Goal: Book appointment/travel/reservation

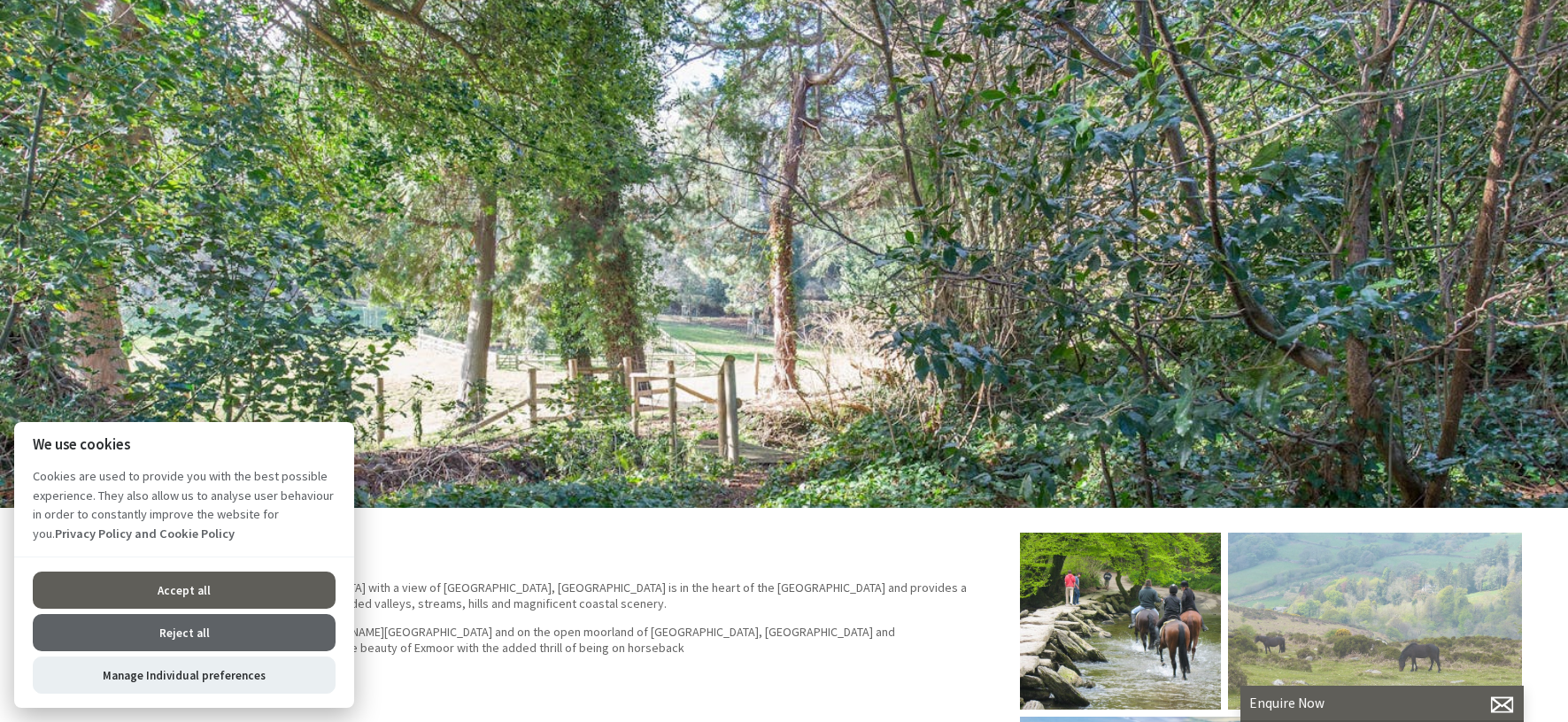
scroll to position [354, 0]
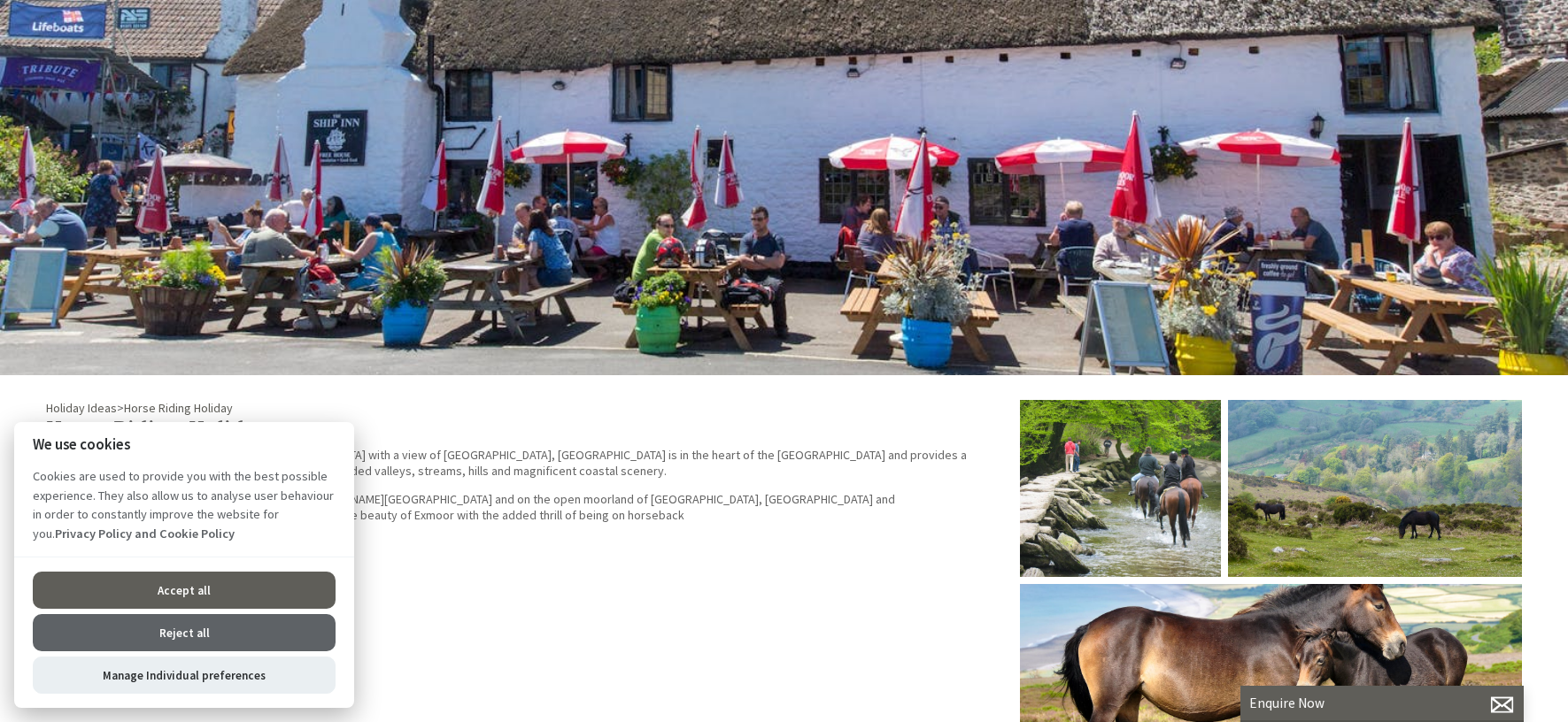
click at [300, 638] on button "Reject all" at bounding box center [183, 632] width 302 height 37
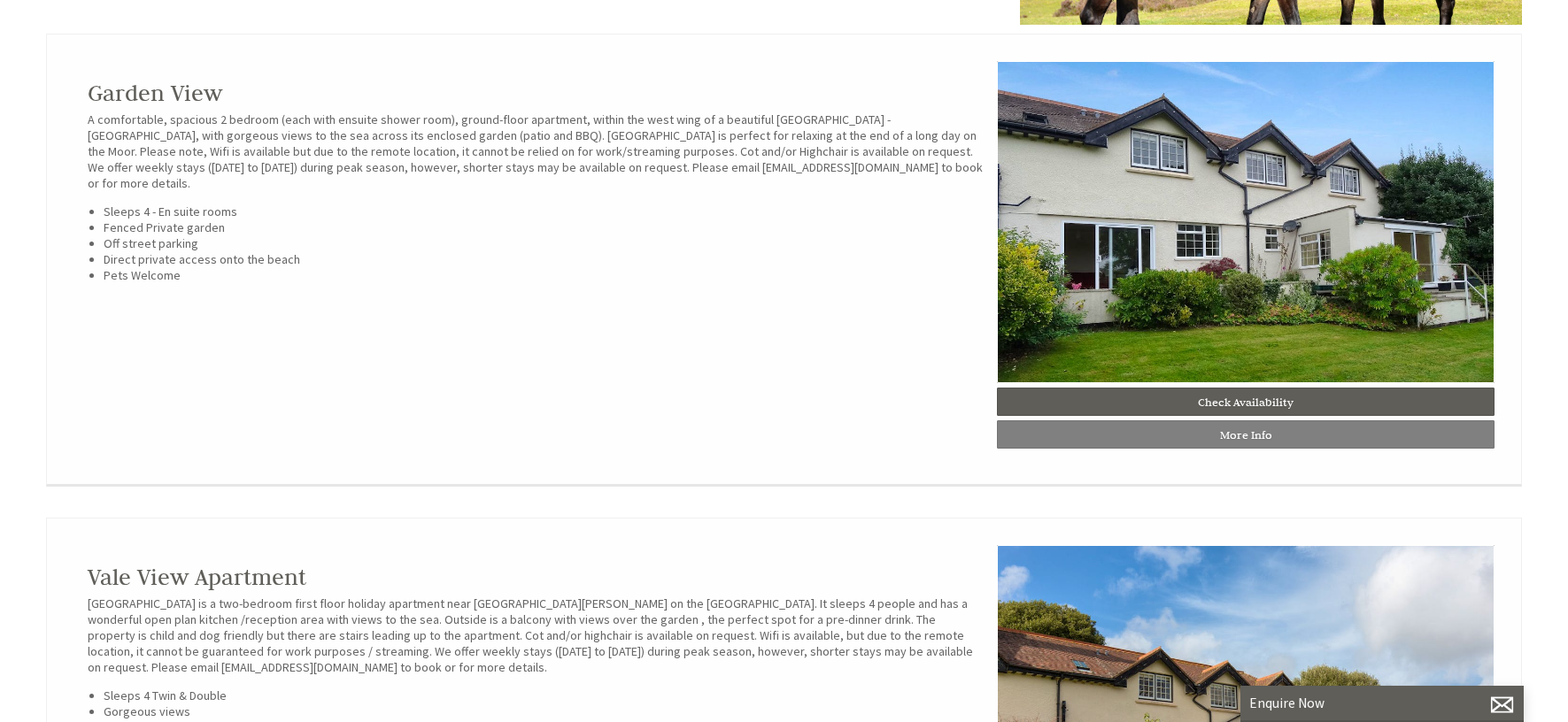
scroll to position [1062, 0]
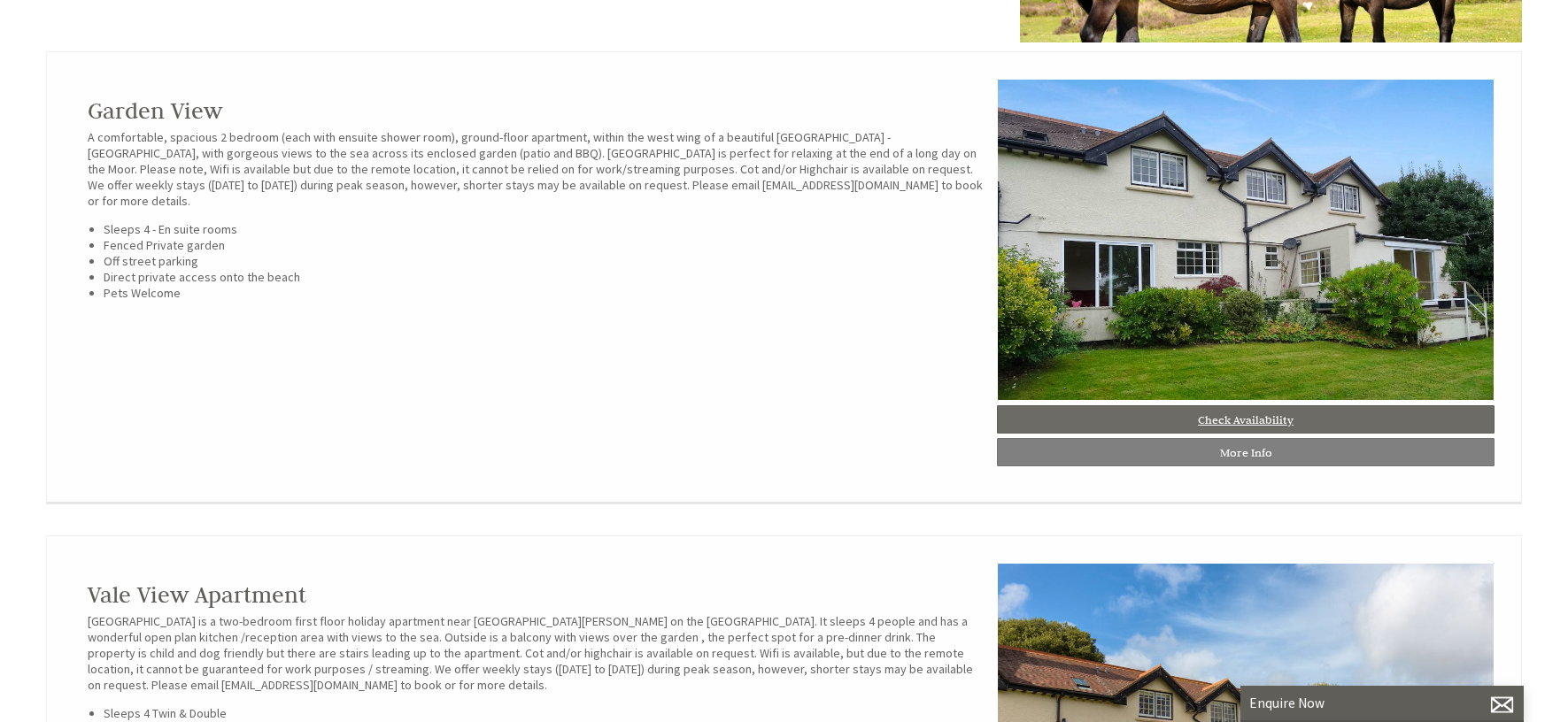
click at [1377, 429] on link "Check Availability" at bounding box center [1246, 420] width 498 height 29
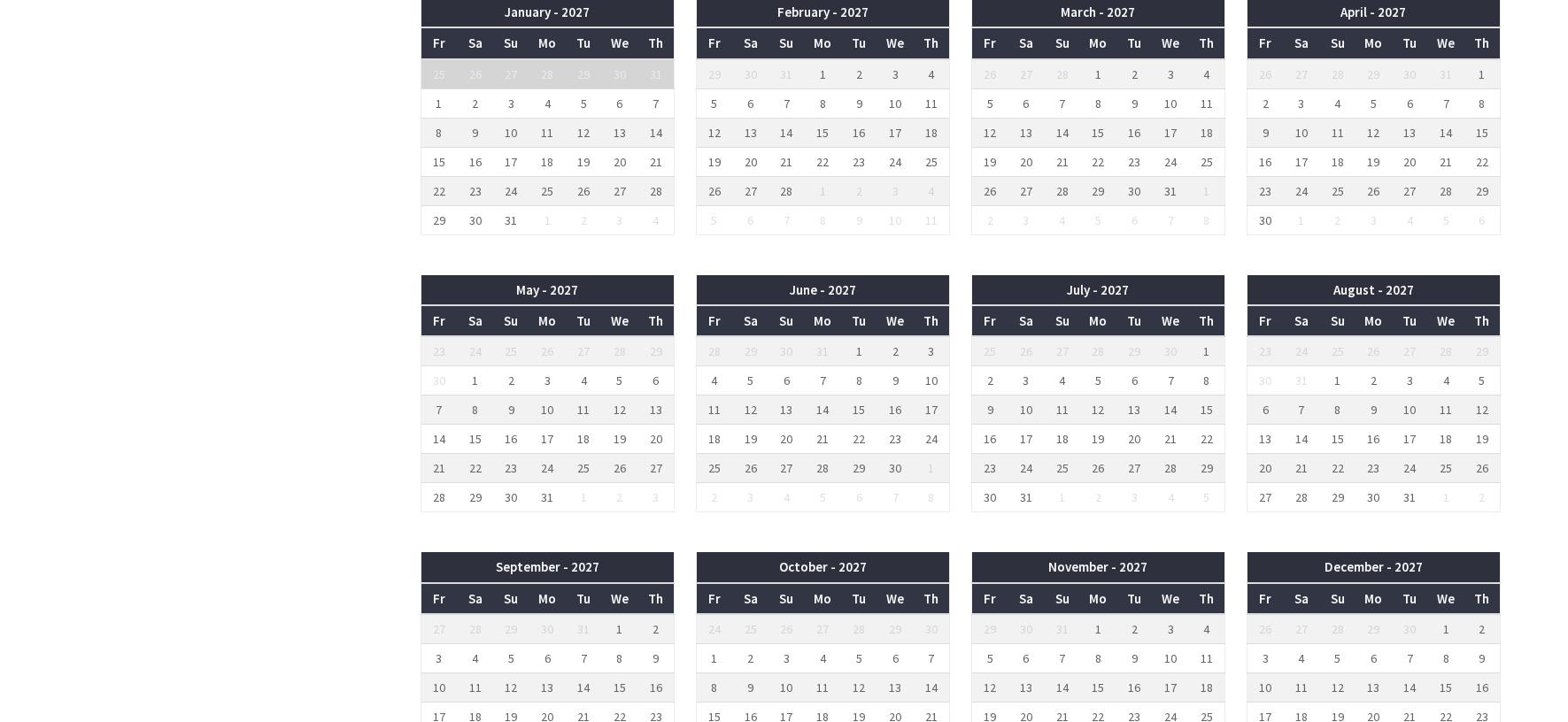
scroll to position [2567, 0]
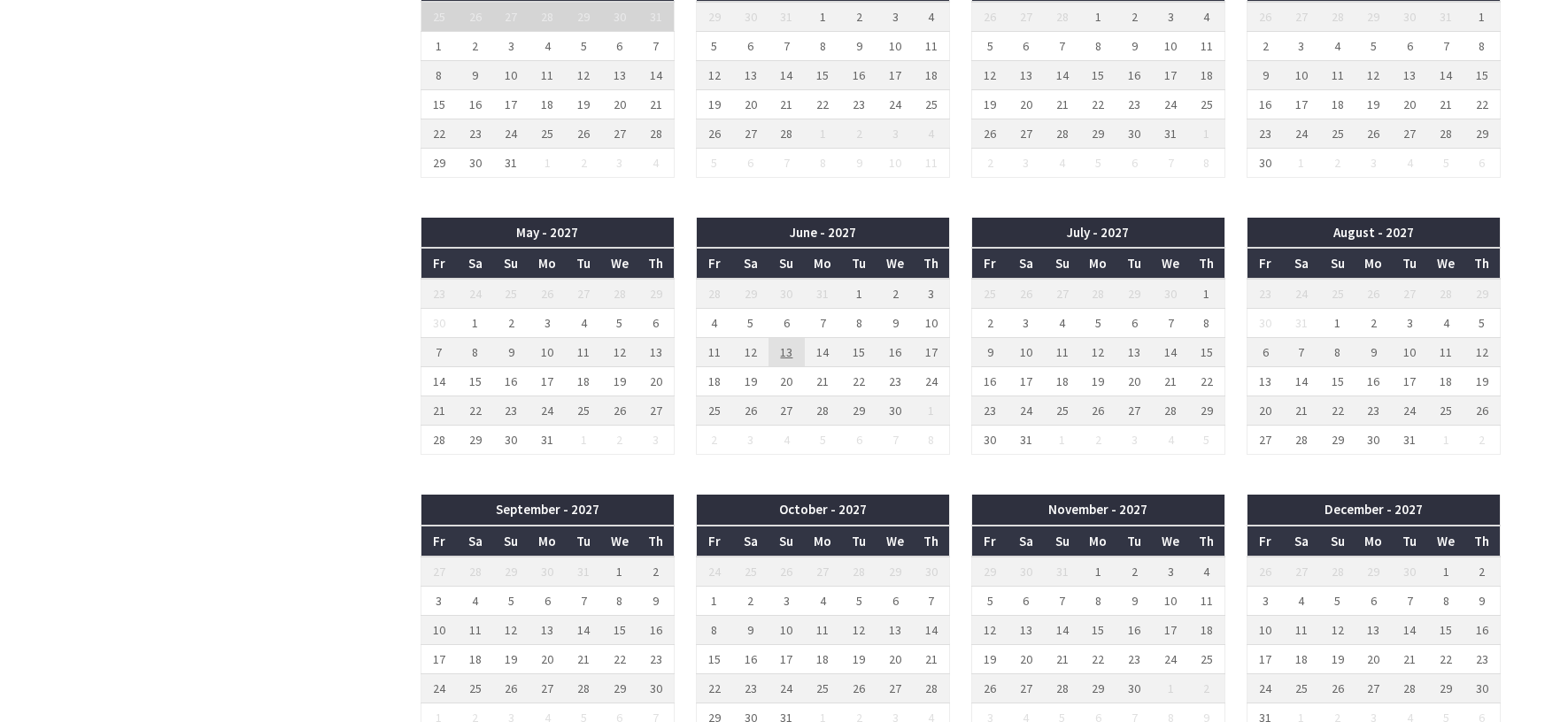
click at [791, 350] on td "13" at bounding box center [786, 352] width 37 height 29
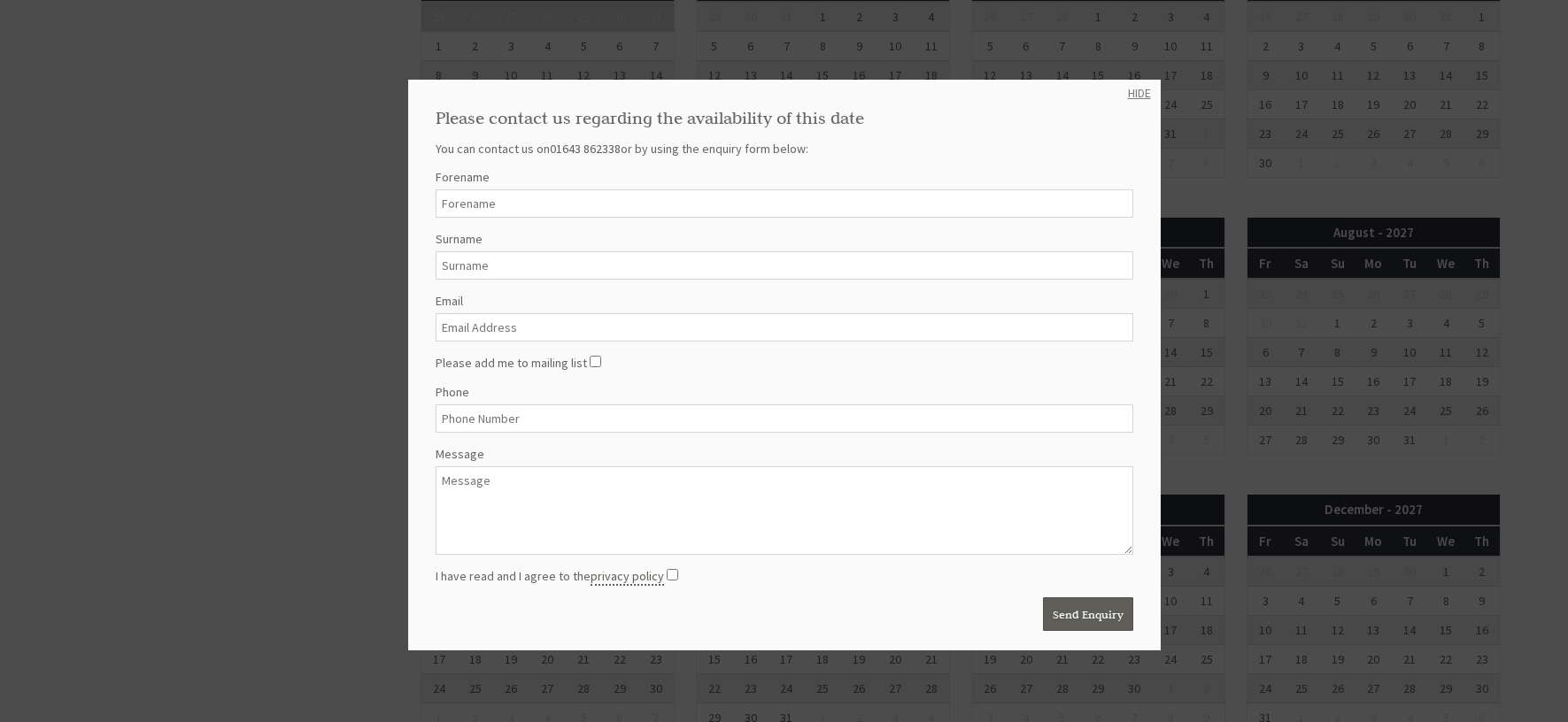
click at [1128, 86] on link "HIDE" at bounding box center [1139, 93] width 23 height 16
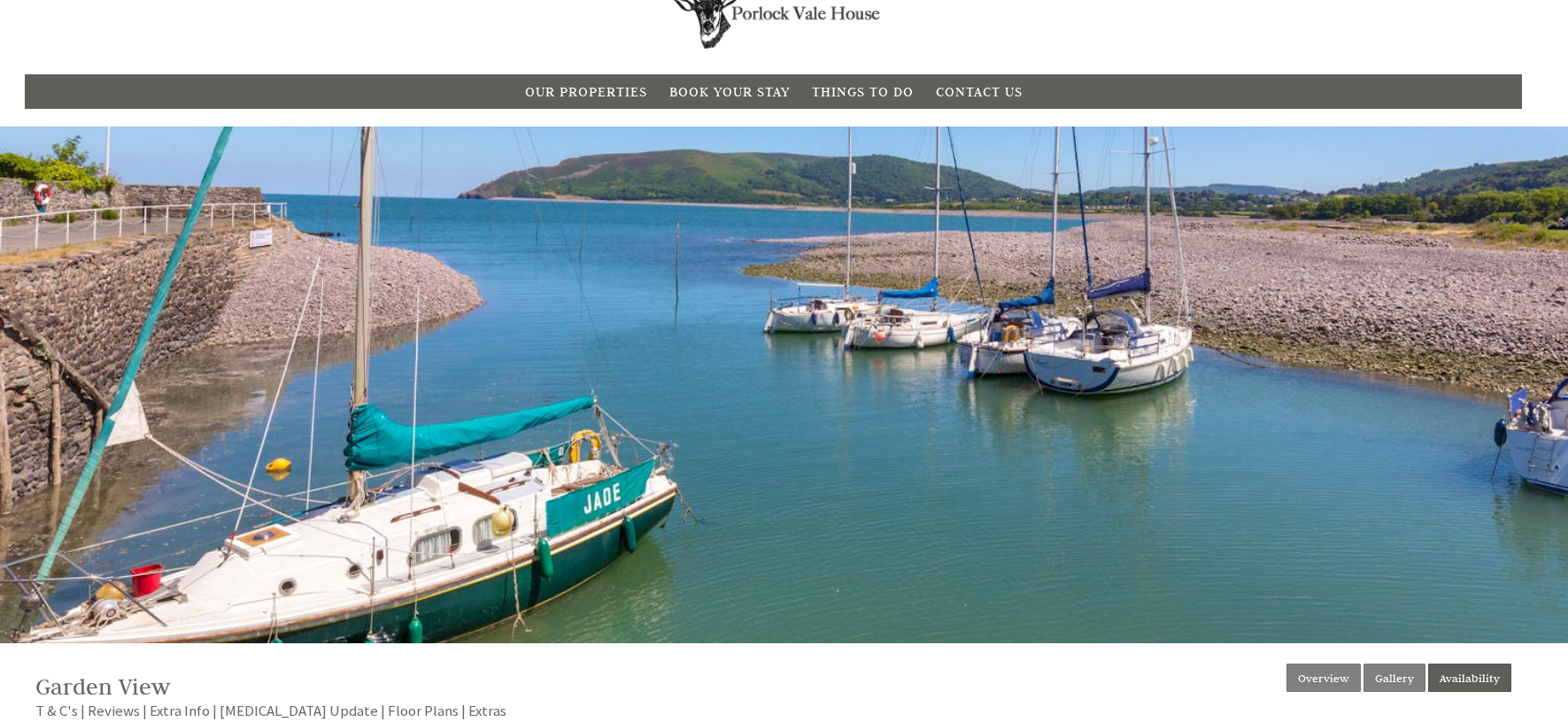
scroll to position [0, 0]
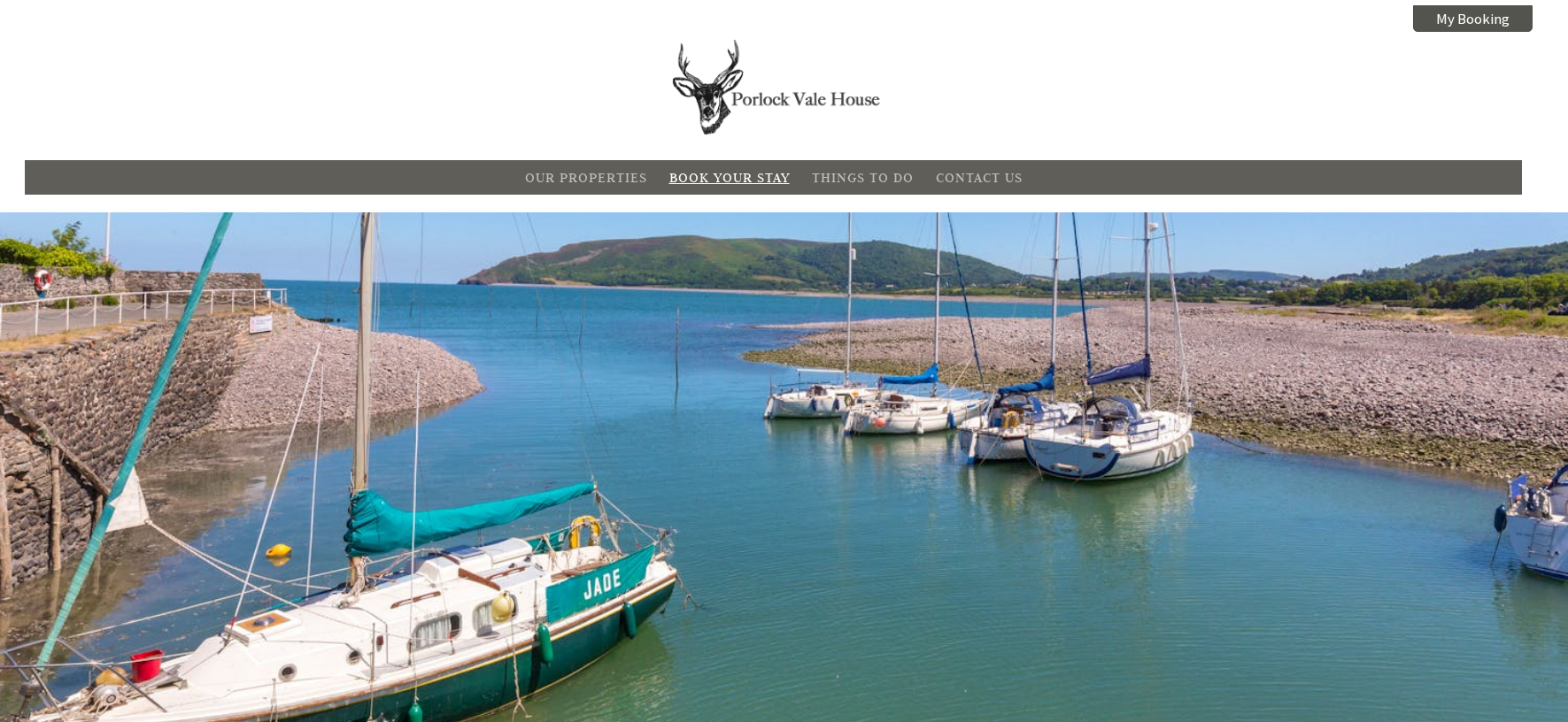
click at [719, 171] on link "Book Your Stay" at bounding box center [729, 177] width 120 height 17
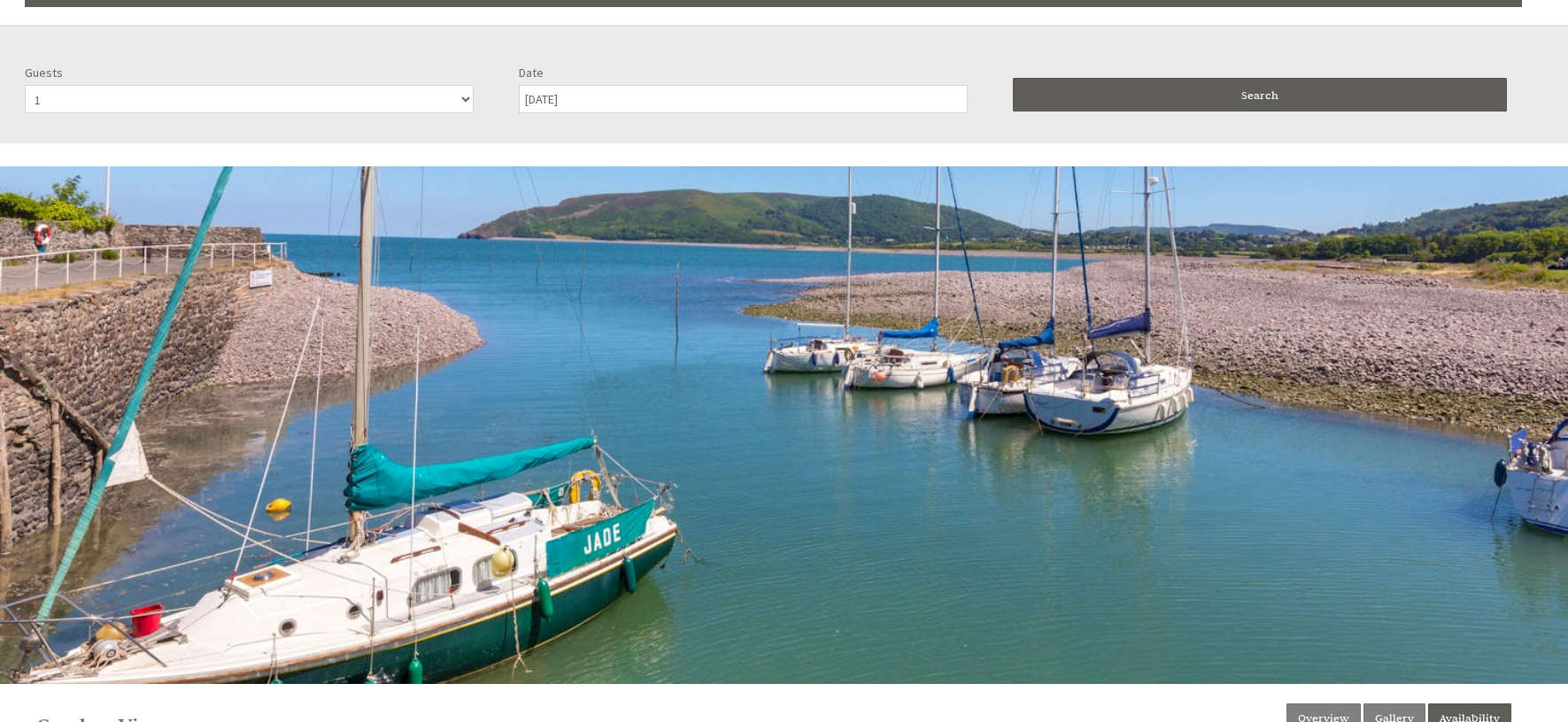
scroll to position [212, 0]
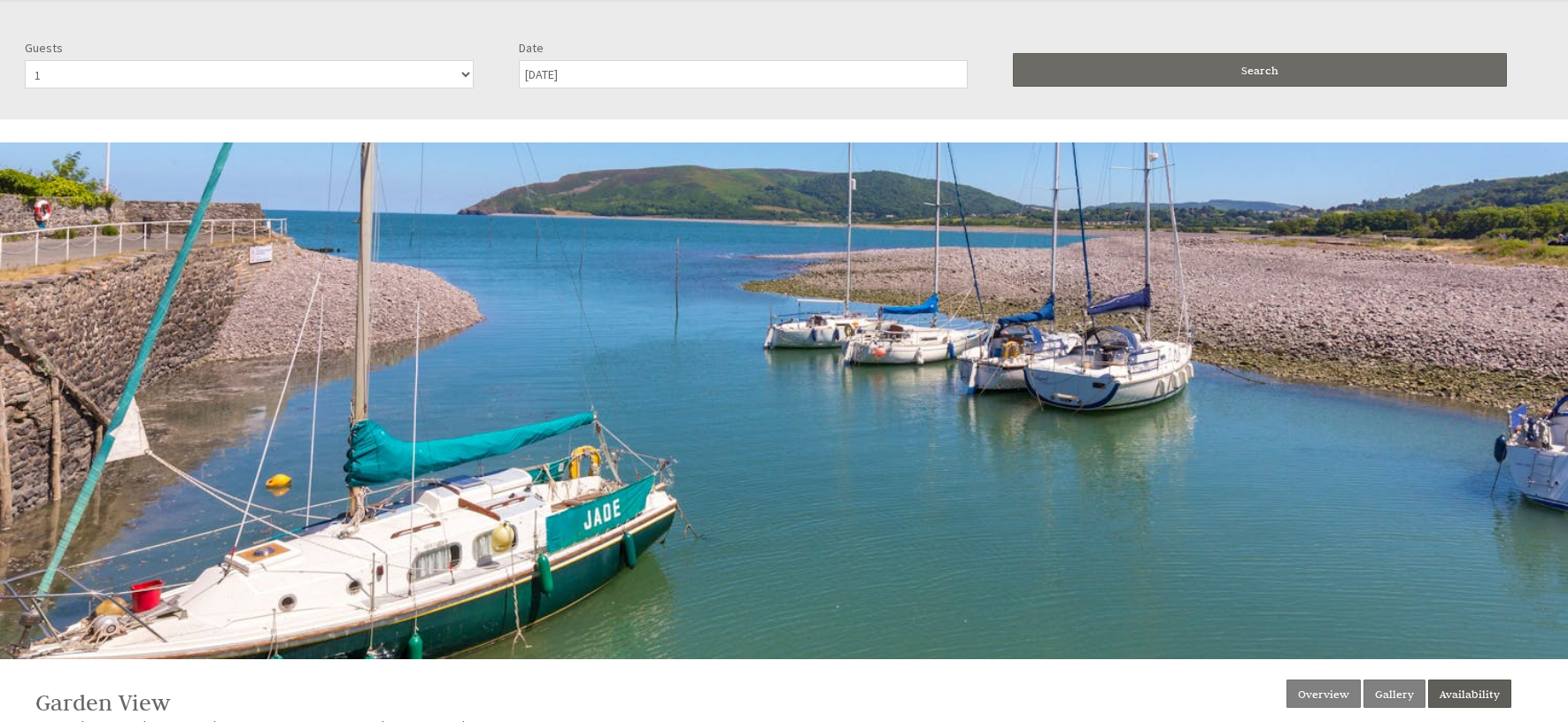
click at [1222, 78] on button "Search" at bounding box center [1260, 70] width 494 height 34
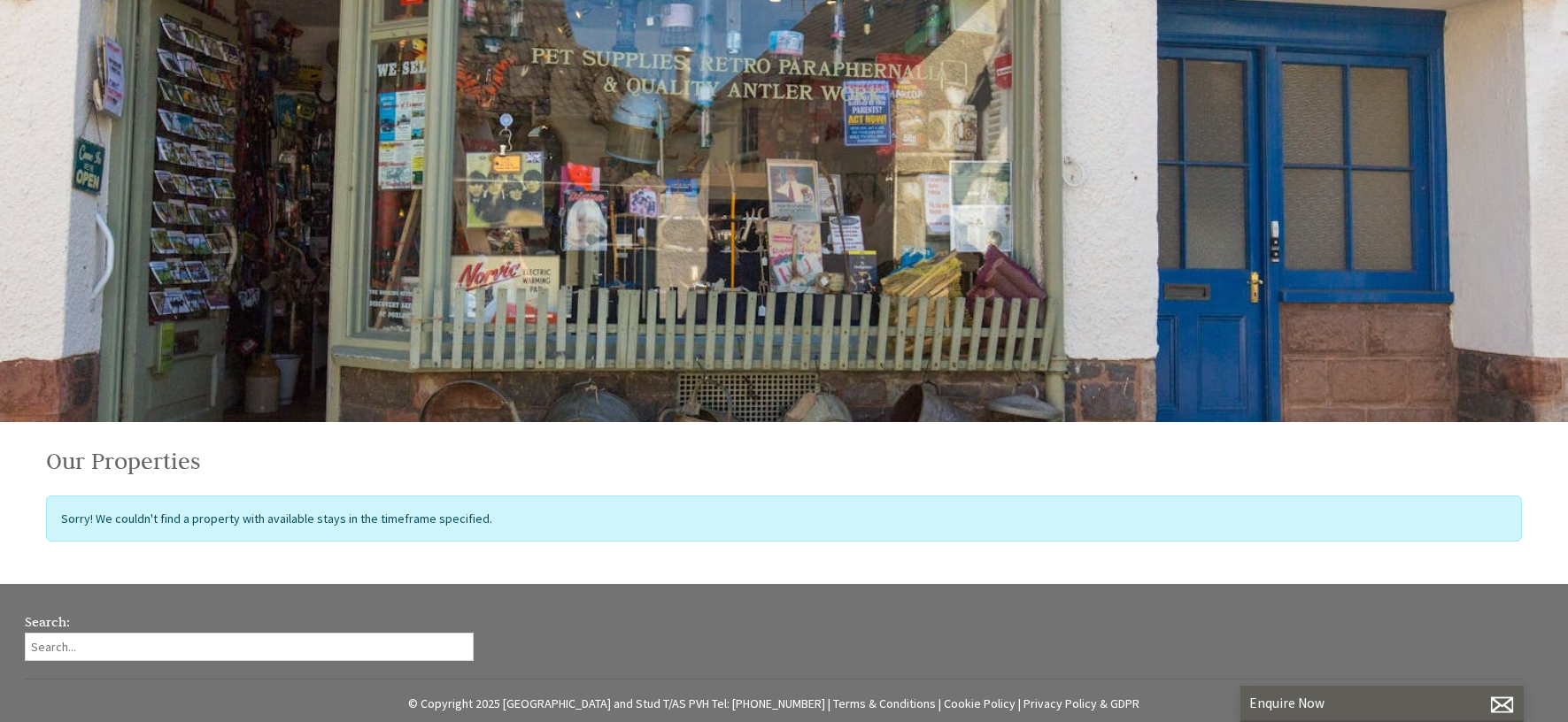
scroll to position [0, 0]
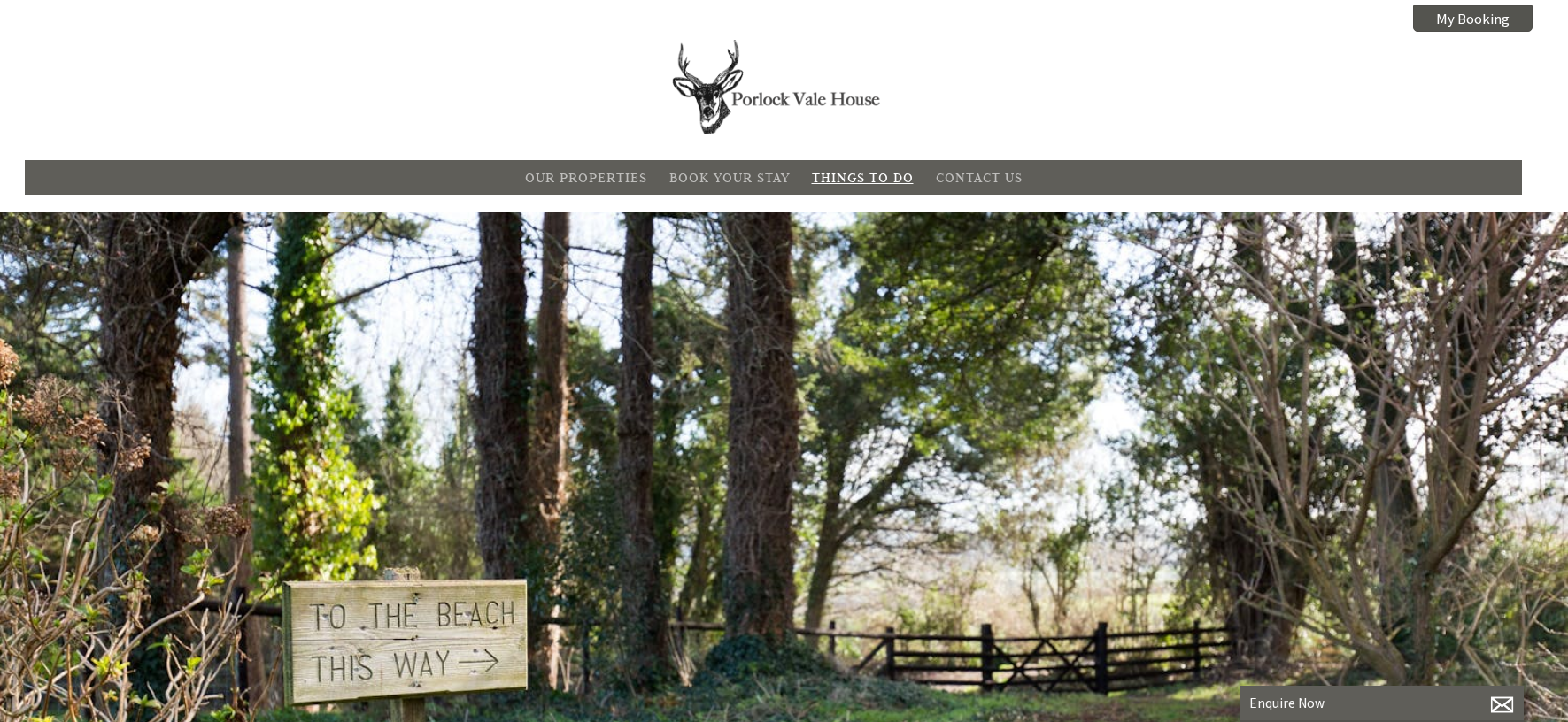
click at [865, 179] on link "Things To Do" at bounding box center [862, 177] width 102 height 17
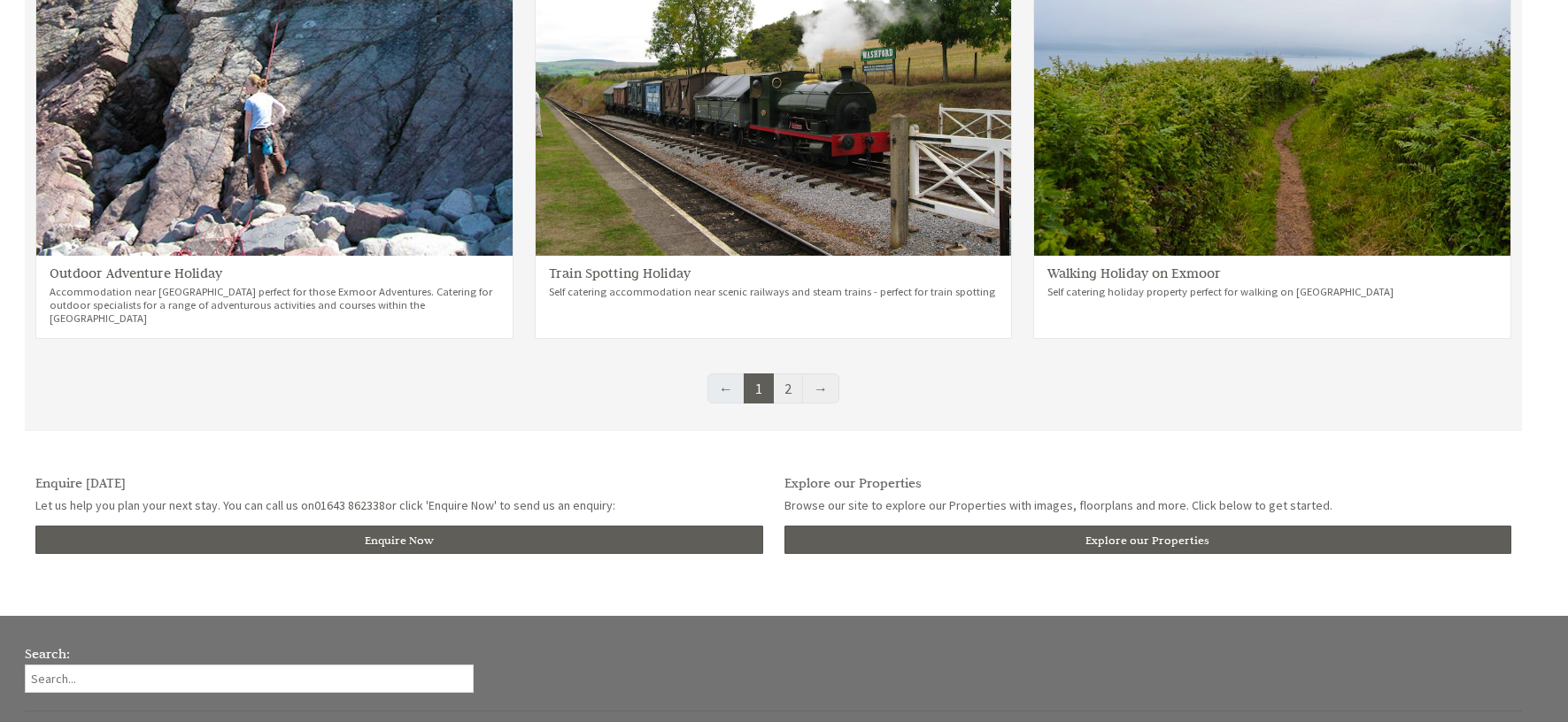
scroll to position [1328, 0]
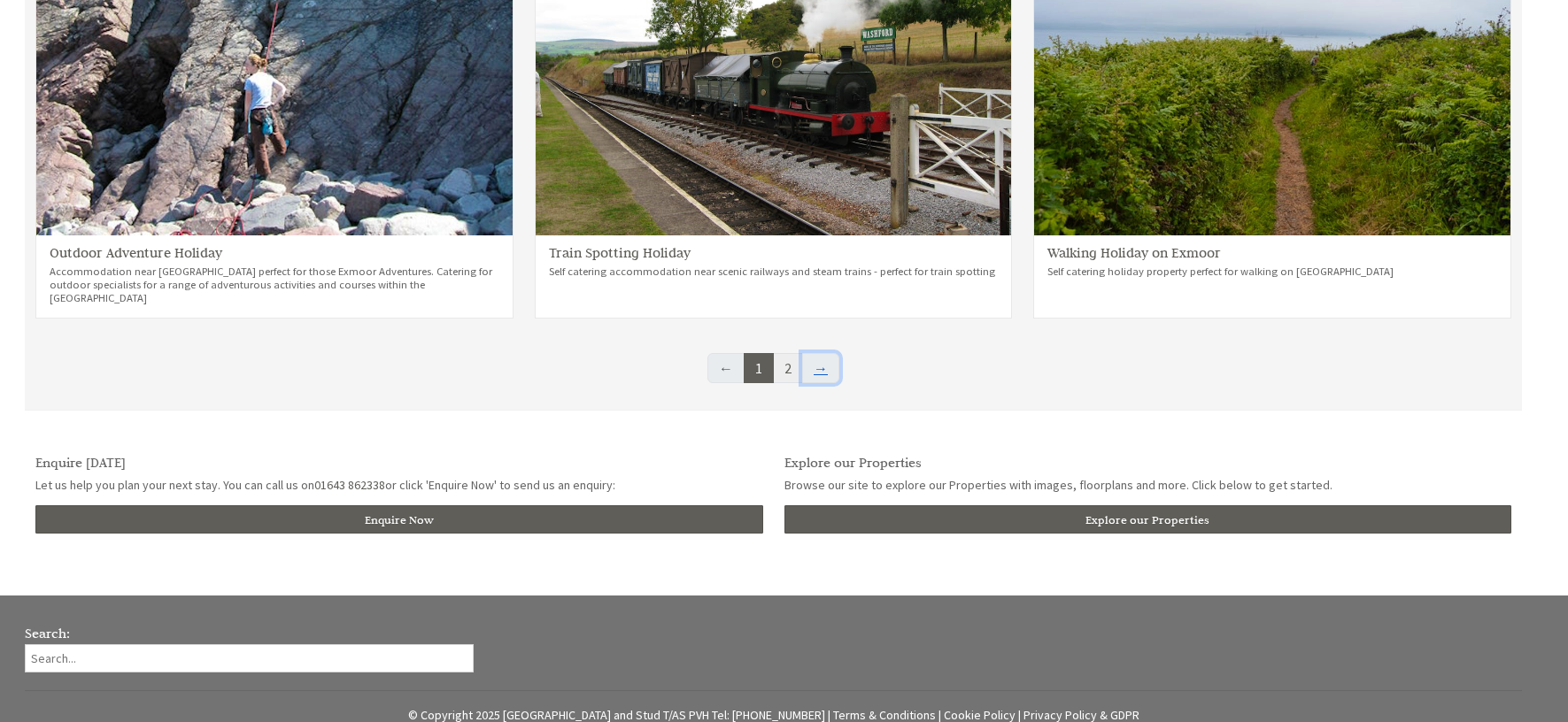
click at [811, 364] on link "→" at bounding box center [820, 368] width 37 height 30
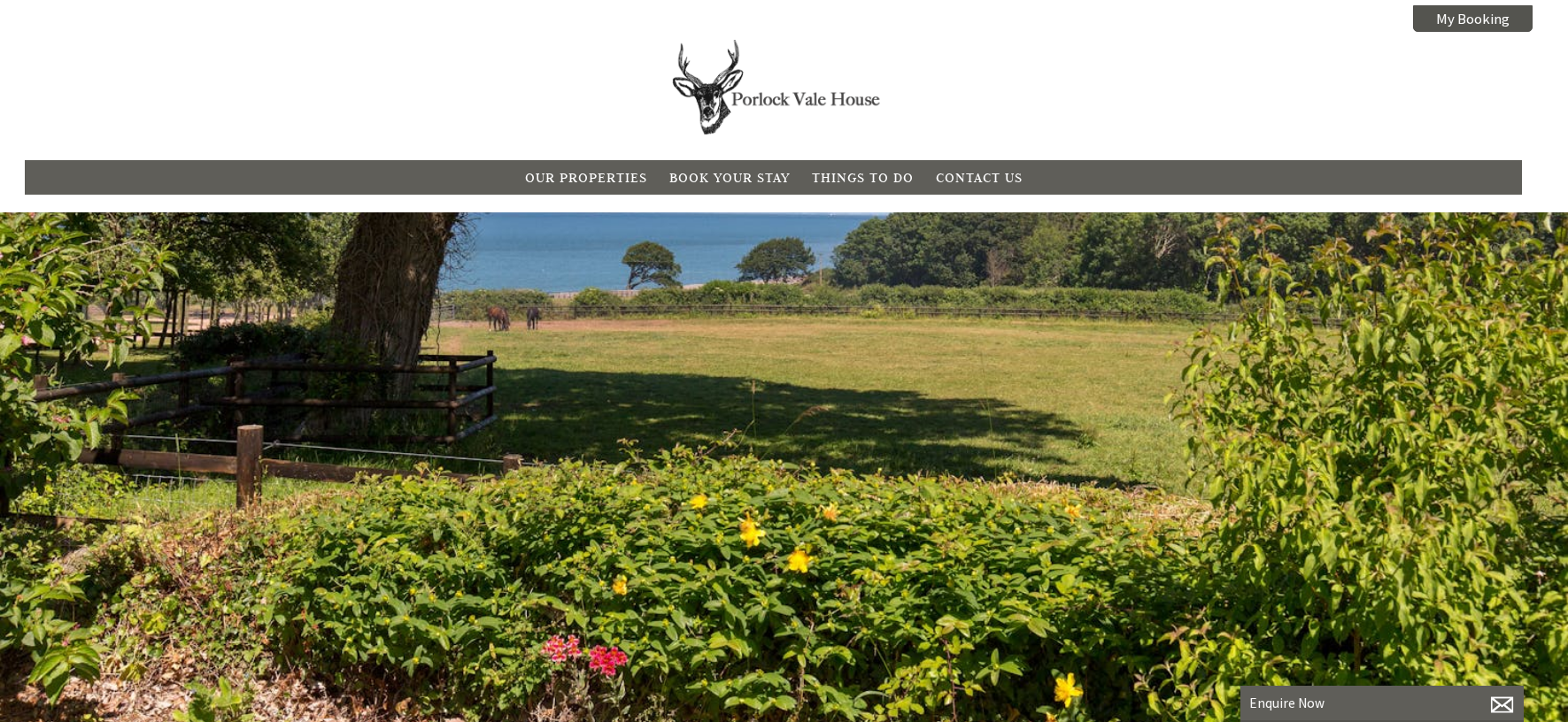
scroll to position [0, 16]
